Goal: Information Seeking & Learning: Learn about a topic

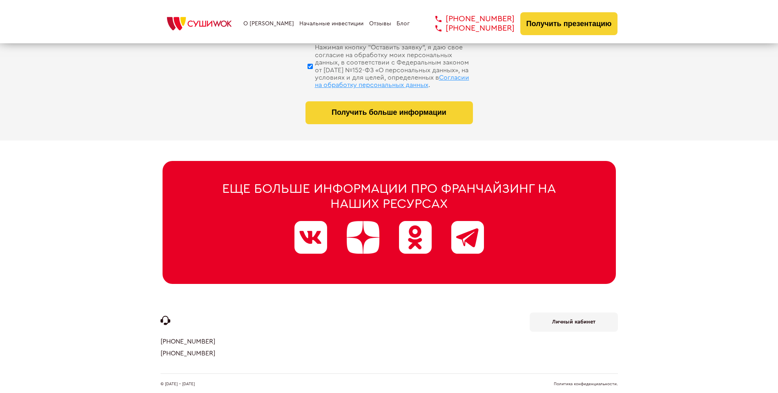
scroll to position [3877, 0]
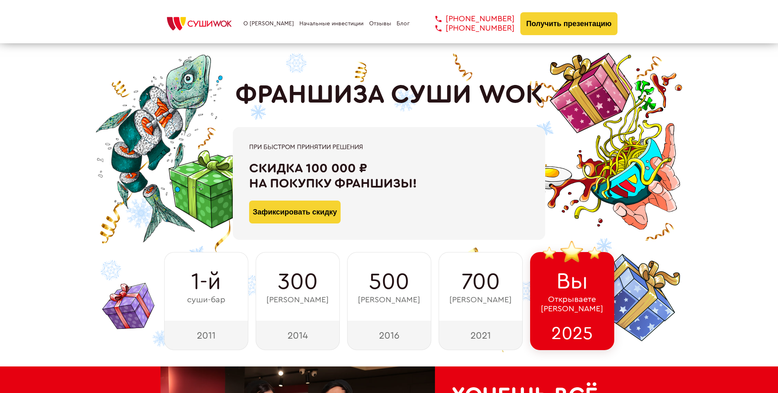
scroll to position [4002, 0]
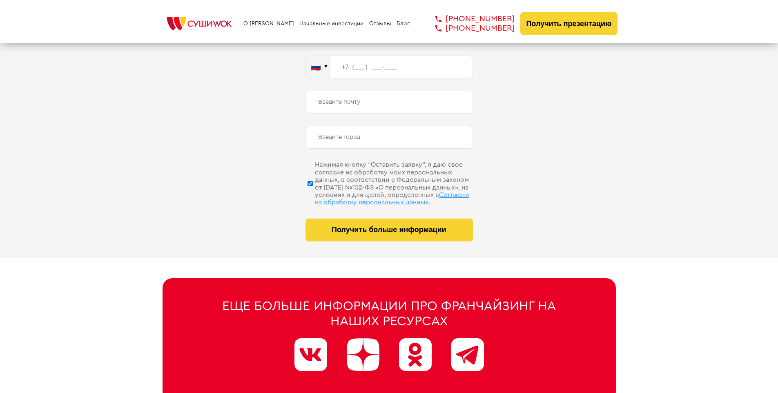
click at [378, 191] on span "Согласии на обработку персональных данных" at bounding box center [392, 198] width 154 height 14
click at [313, 191] on input "Нажимая кнопку “Оставить заявку”, я даю свое согласие на обработку моих персона…" at bounding box center [309, 183] width 5 height 41
checkbox input "false"
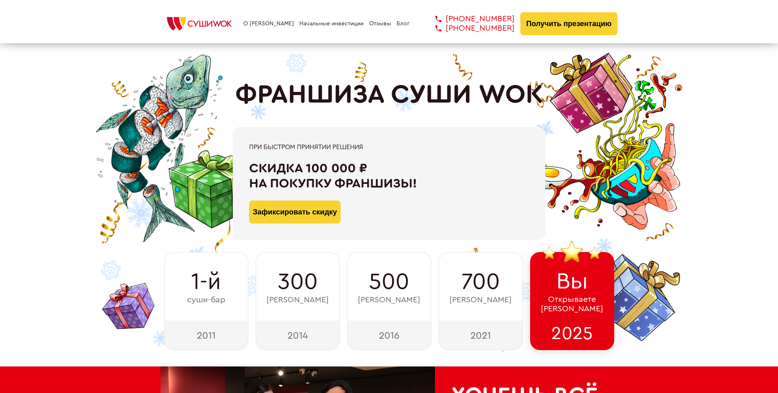
scroll to position [4119, 0]
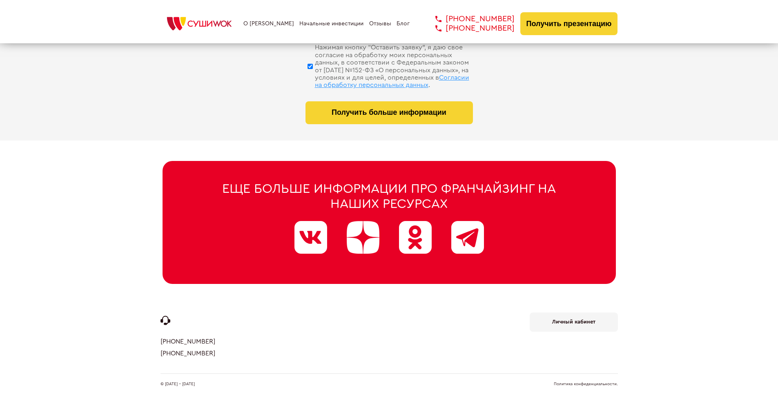
click at [585, 382] on link "Политика конфиденциальности." at bounding box center [586, 384] width 64 height 4
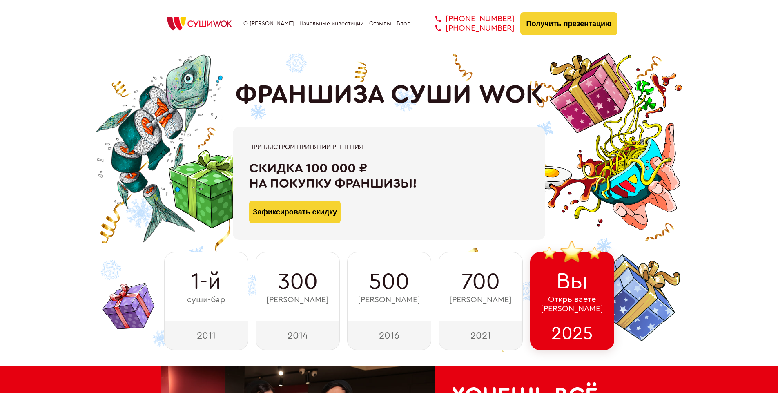
scroll to position [284, 0]
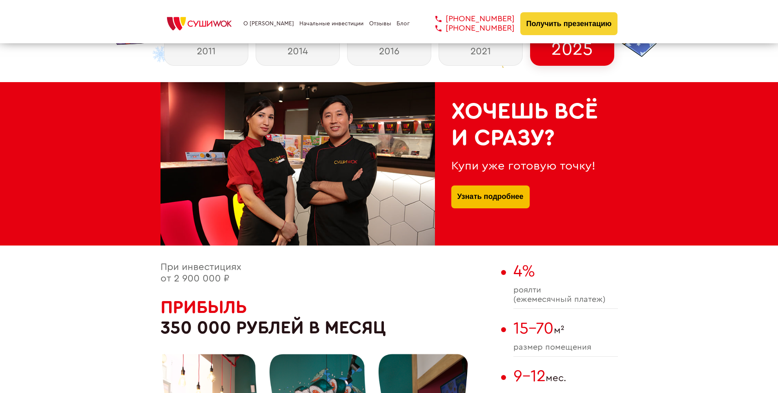
click at [490, 187] on link "Узнать подробнее" at bounding box center [490, 196] width 66 height 23
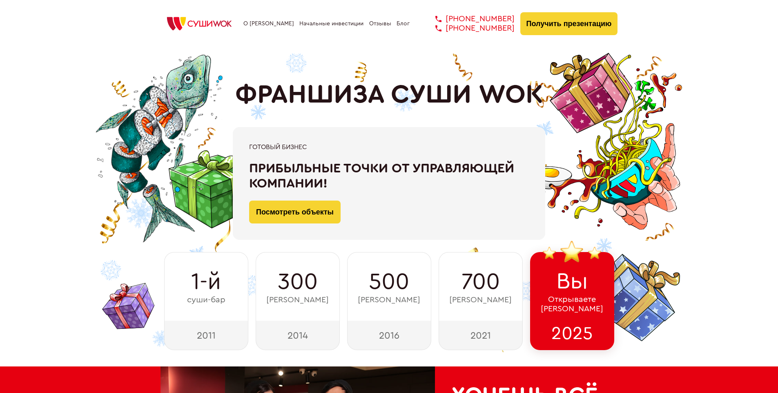
scroll to position [3055, 0]
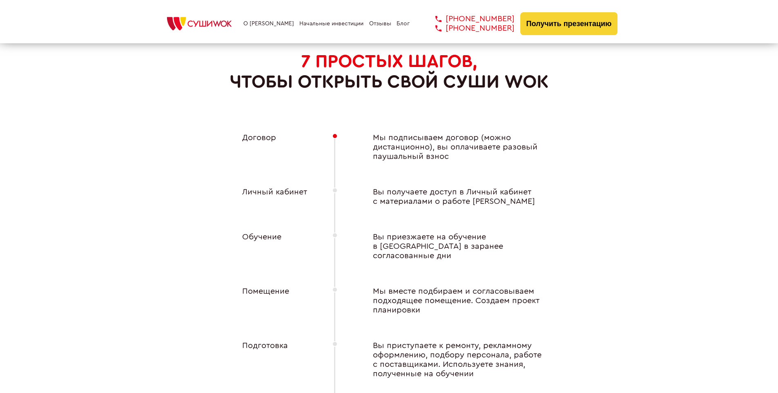
click at [270, 189] on div "Личный кабинет" at bounding box center [271, 196] width 90 height 19
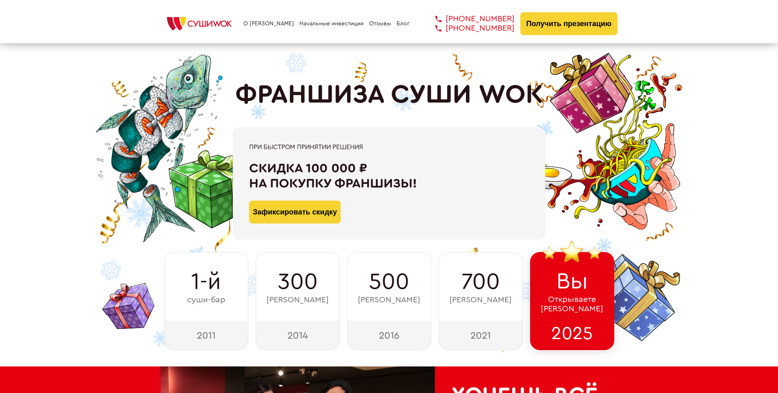
scroll to position [4119, 0]
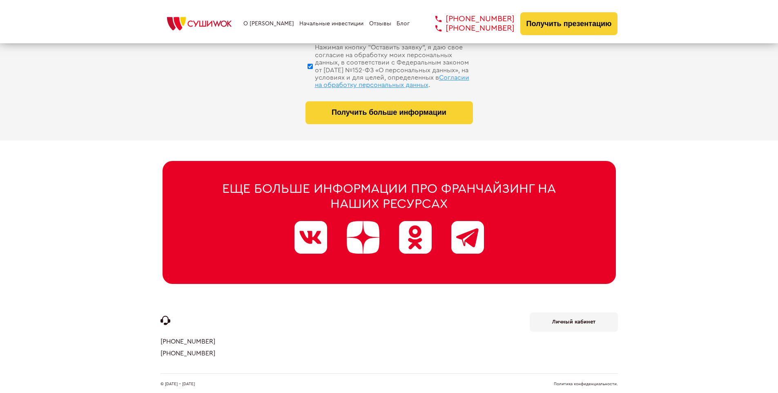
click at [573, 319] on b "Личный кабинет" at bounding box center [573, 321] width 43 height 5
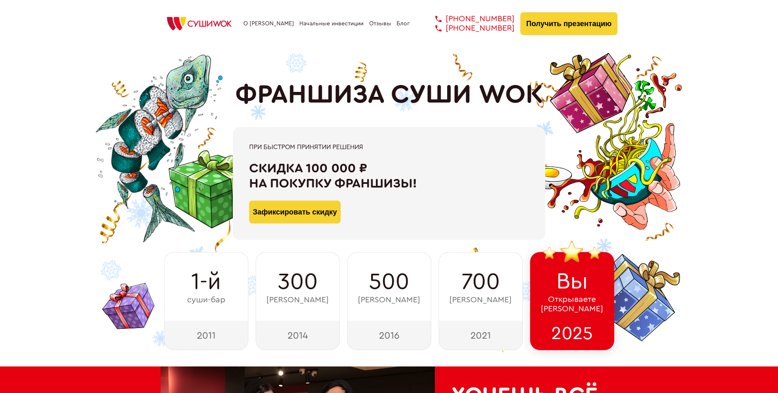
scroll to position [3761, 0]
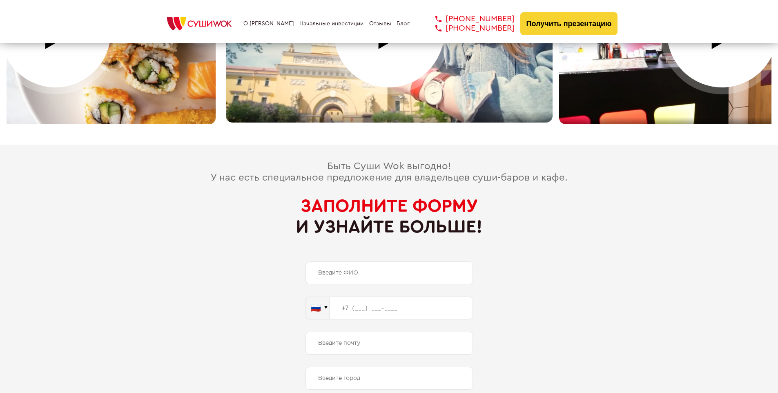
click at [389, 197] on span "Заполните форму" at bounding box center [388, 206] width 177 height 18
